Goal: Book appointment/travel/reservation

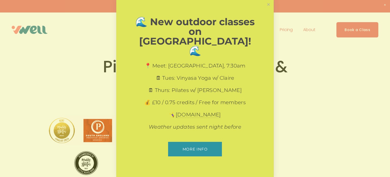
click at [189, 157] on div "🌊 New outdoor classes on [GEOGRAPHIC_DATA]! 🌊 📍 Meet: [GEOGRAPHIC_DATA], 7:30am…" at bounding box center [195, 88] width 158 height 178
click at [269, 9] on link "Close" at bounding box center [268, 4] width 9 height 9
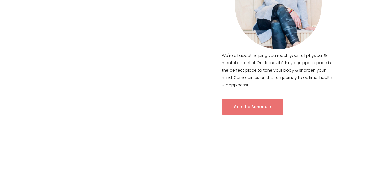
scroll to position [282, 0]
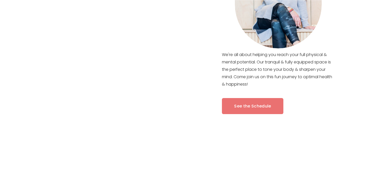
click at [250, 107] on link "See the Schedule" at bounding box center [252, 106] width 61 height 16
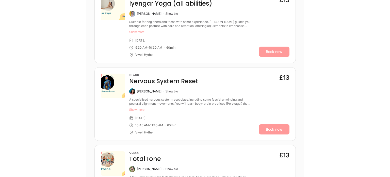
scroll to position [324, 0]
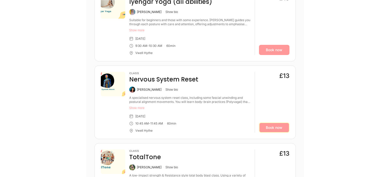
click at [272, 126] on link "Book now" at bounding box center [274, 127] width 30 height 10
